Goal: Task Accomplishment & Management: Use online tool/utility

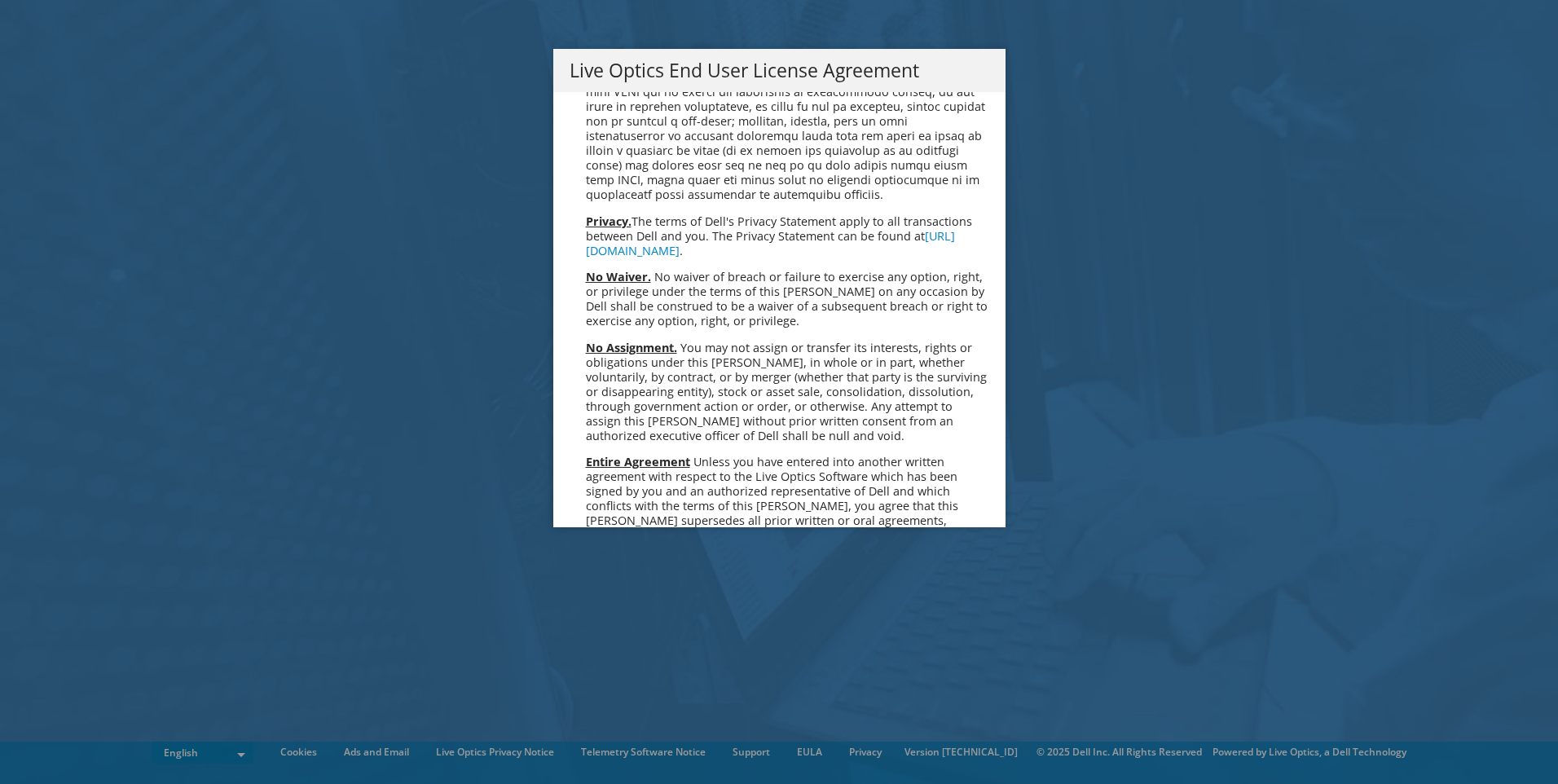
scroll to position [6160, 0]
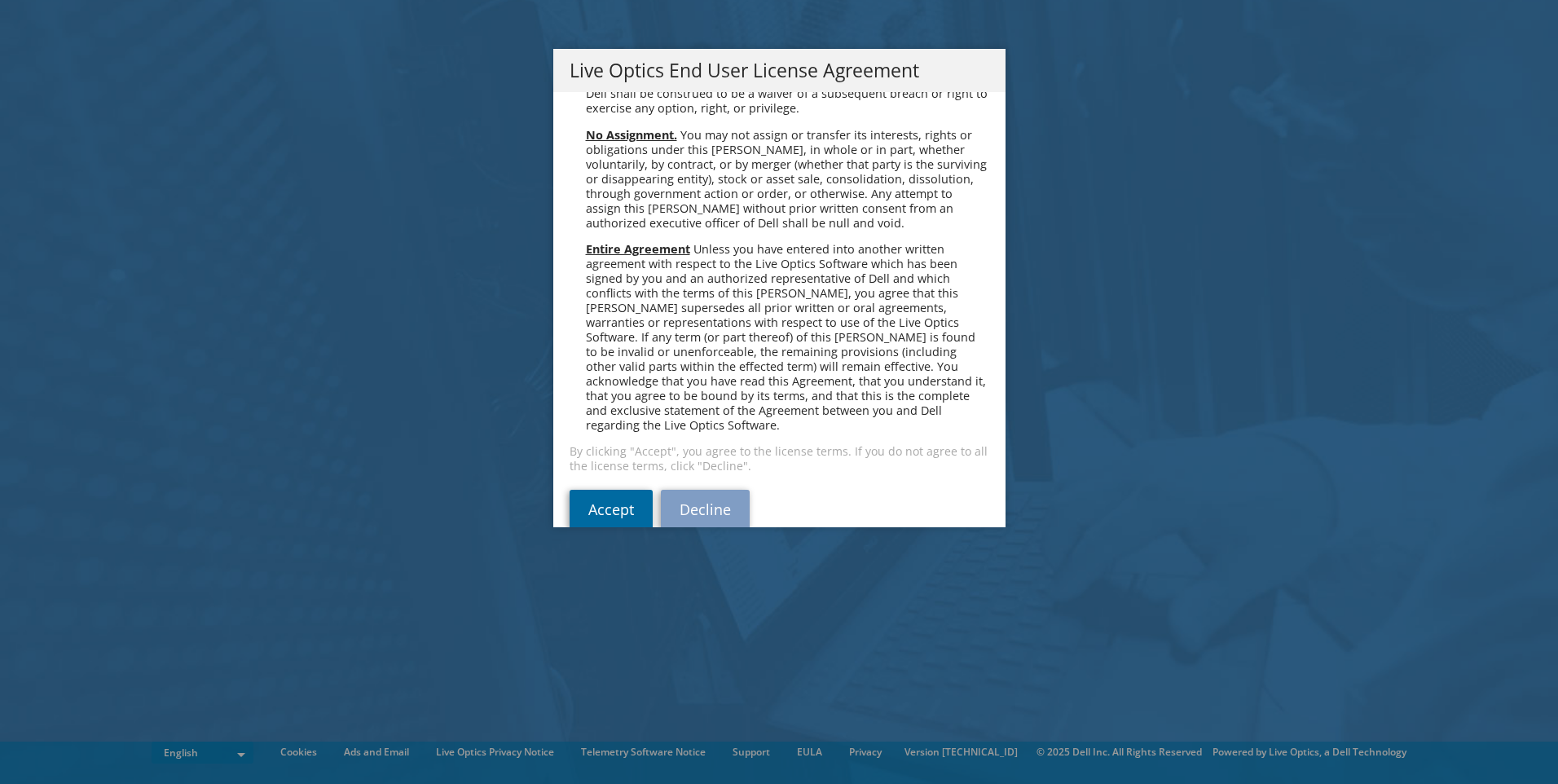
click at [610, 489] on link "Accept" at bounding box center [611, 509] width 84 height 40
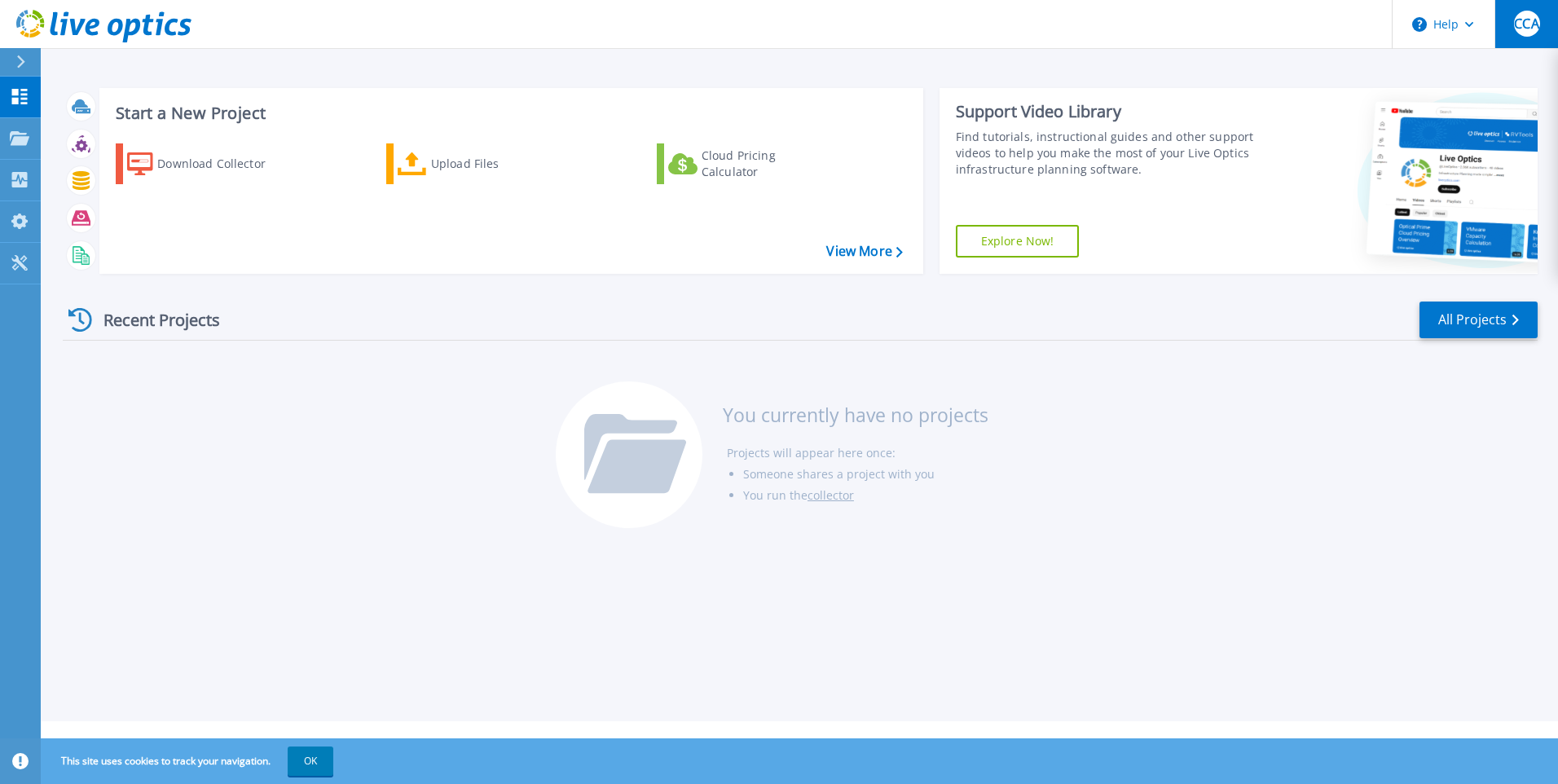
click at [1524, 39] on button "CCA" at bounding box center [1527, 24] width 64 height 48
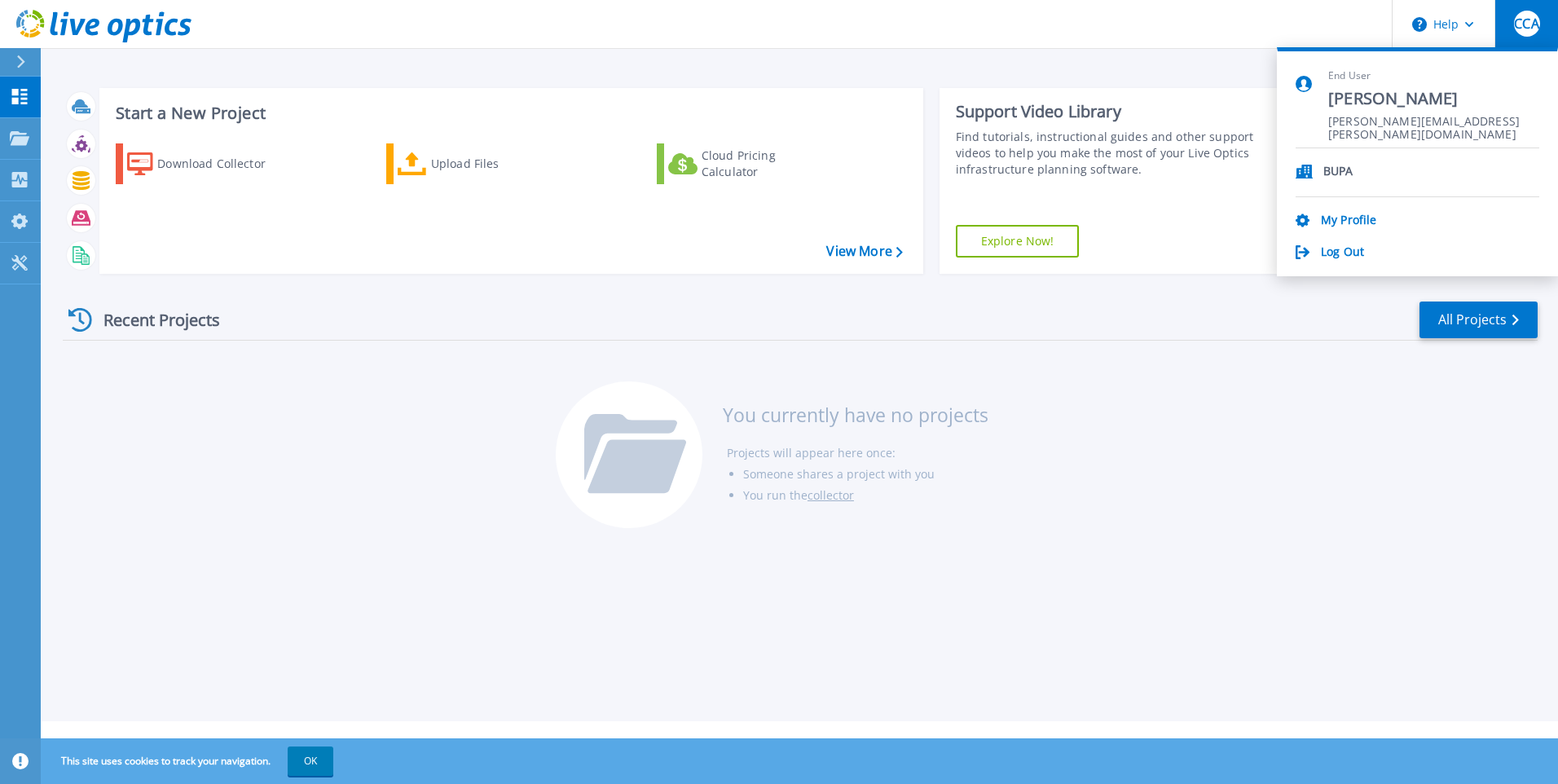
click at [1159, 64] on div "Start a New Project Download Collector Upload Files Cloud Pricing Calculator Vi…" at bounding box center [799, 360] width 1518 height 721
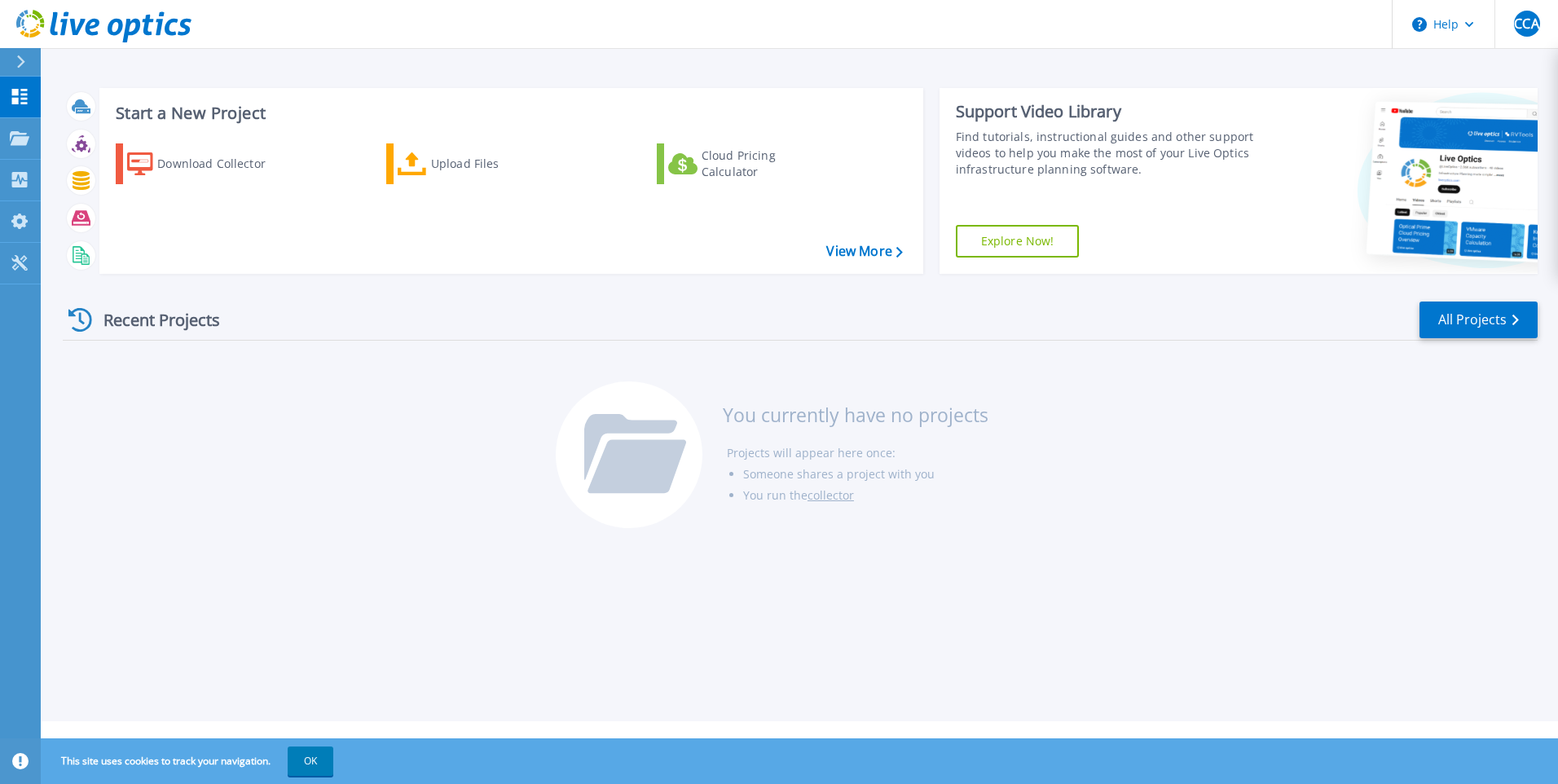
click at [214, 440] on div "Recent Projects All Projects You currently have no projects Projects will appea…" at bounding box center [801, 415] width 1475 height 258
click at [392, 169] on link "Upload Files" at bounding box center [477, 163] width 181 height 40
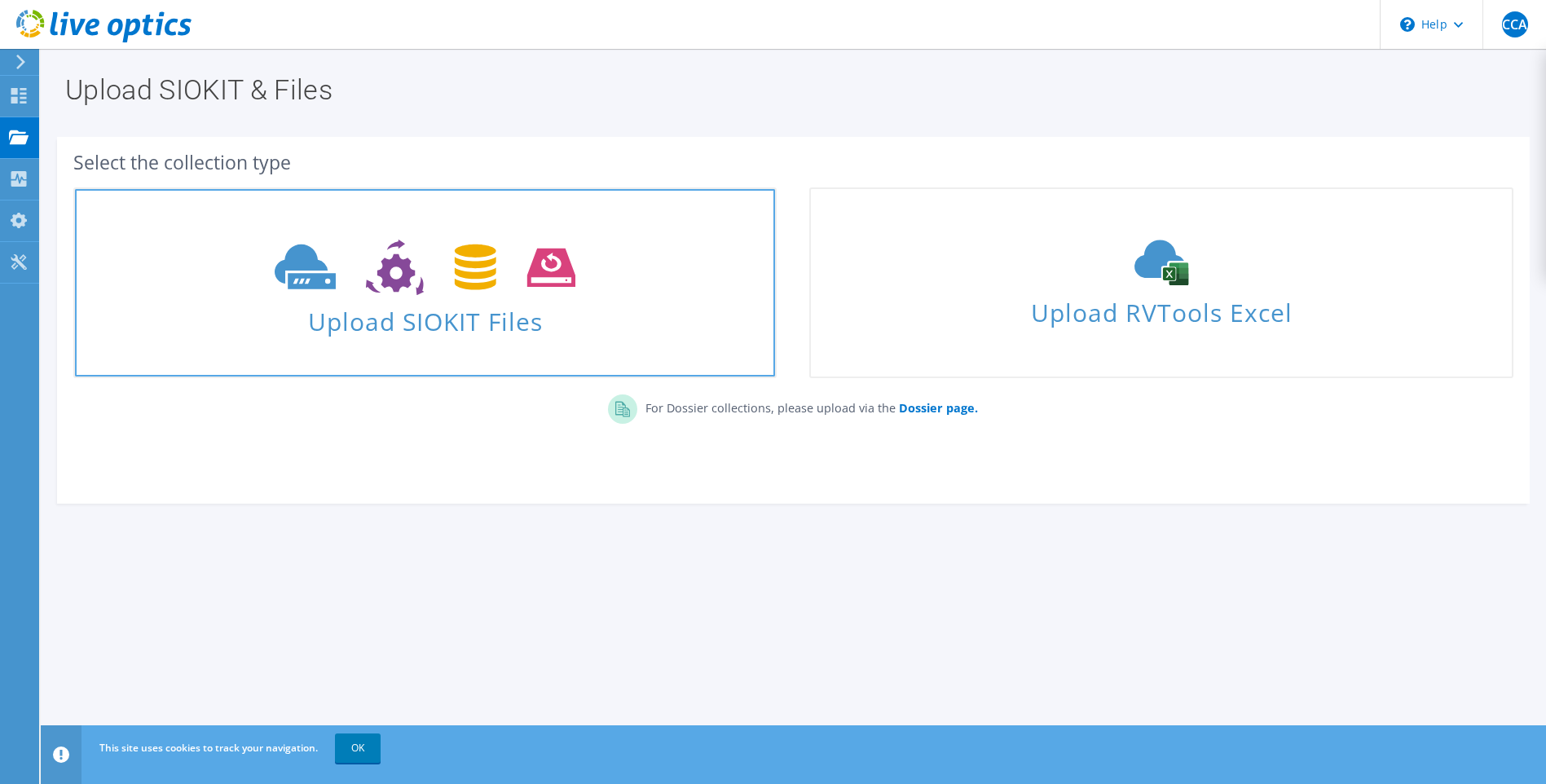
click at [338, 260] on icon at bounding box center [425, 268] width 301 height 57
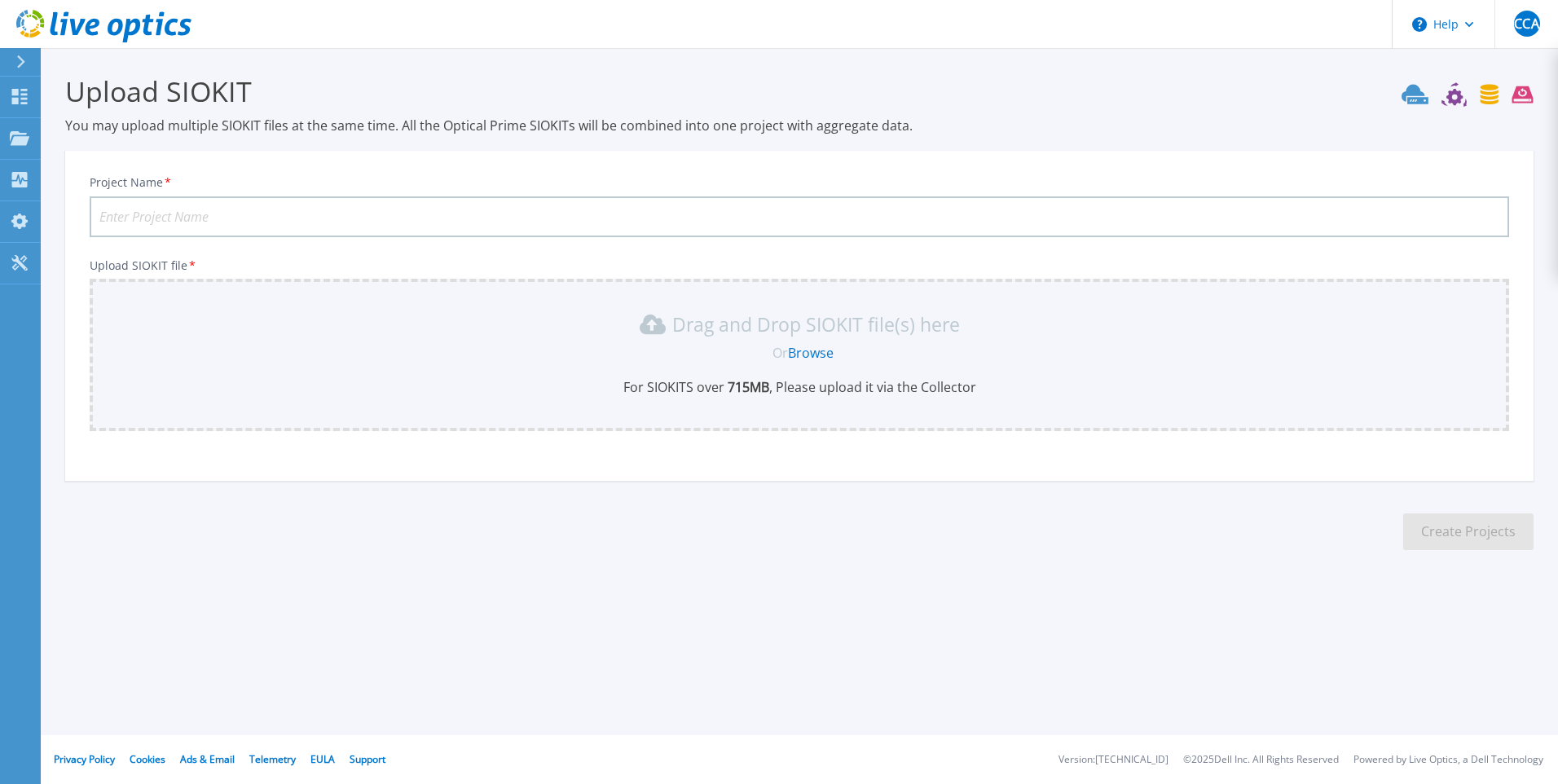
click at [343, 216] on input "Project Name *" at bounding box center [800, 216] width 1420 height 40
